Goal: Use online tool/utility: Utilize a website feature to perform a specific function

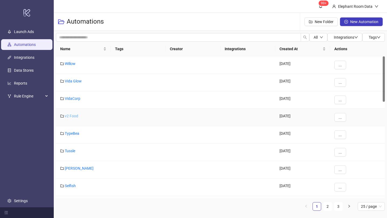
click at [70, 116] on link "v2 Food" at bounding box center [71, 116] width 13 height 4
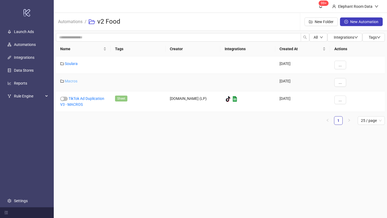
click at [70, 81] on link "Macros" at bounding box center [71, 81] width 13 height 4
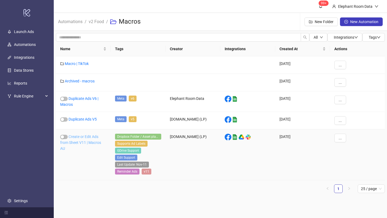
click at [84, 136] on link "Create or Edit Ads from Sheet V11 | Macros AU" at bounding box center [80, 143] width 41 height 16
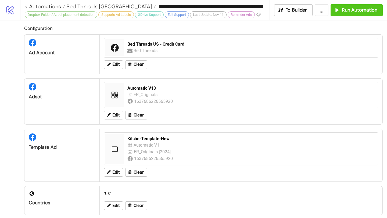
type input "**********"
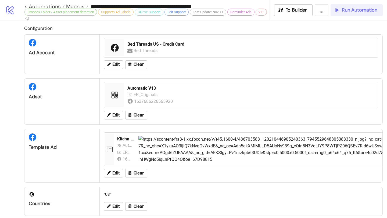
click at [347, 8] on span "Run Automation" at bounding box center [359, 10] width 35 height 6
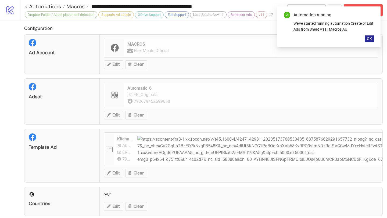
click at [370, 39] on span "OK" at bounding box center [369, 39] width 5 height 4
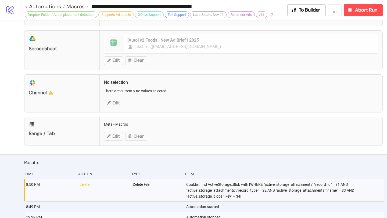
scroll to position [276, 0]
